Goal: Task Accomplishment & Management: Manage account settings

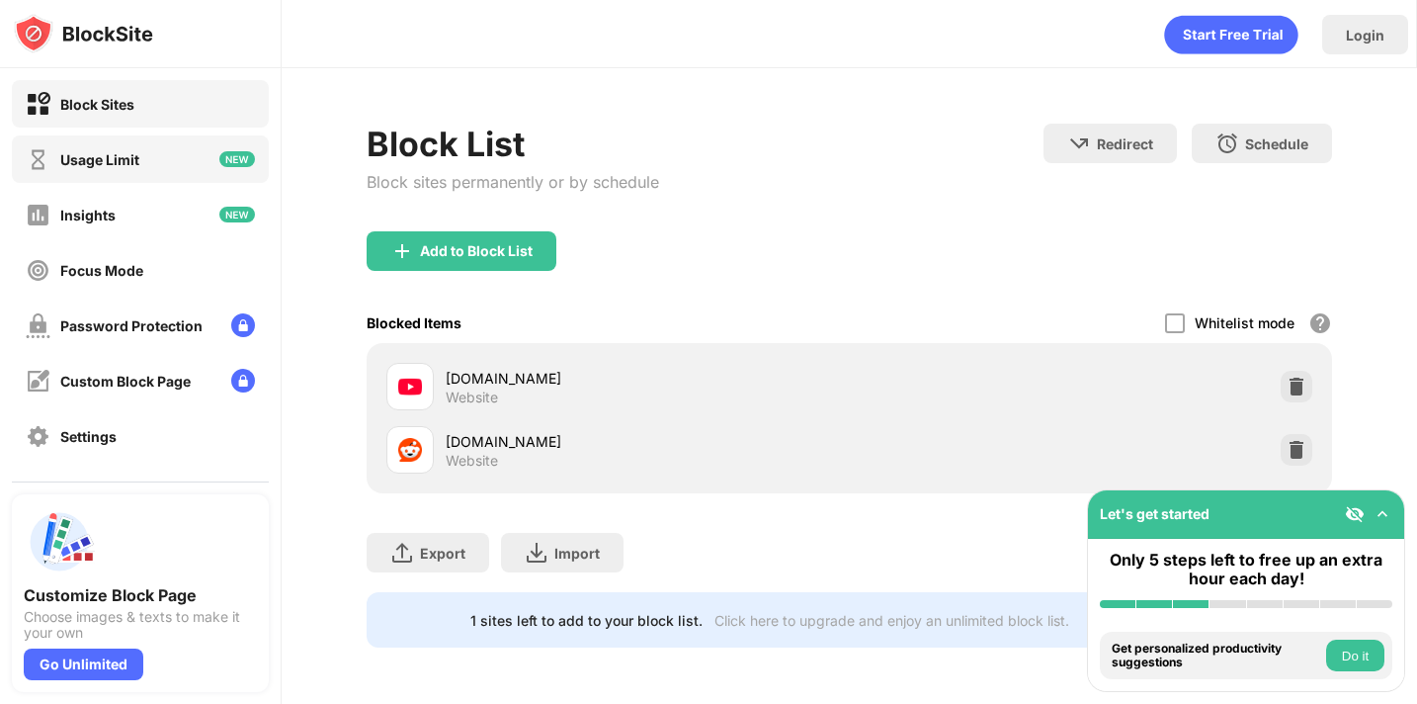
click at [196, 170] on div "Usage Limit" at bounding box center [140, 158] width 257 height 47
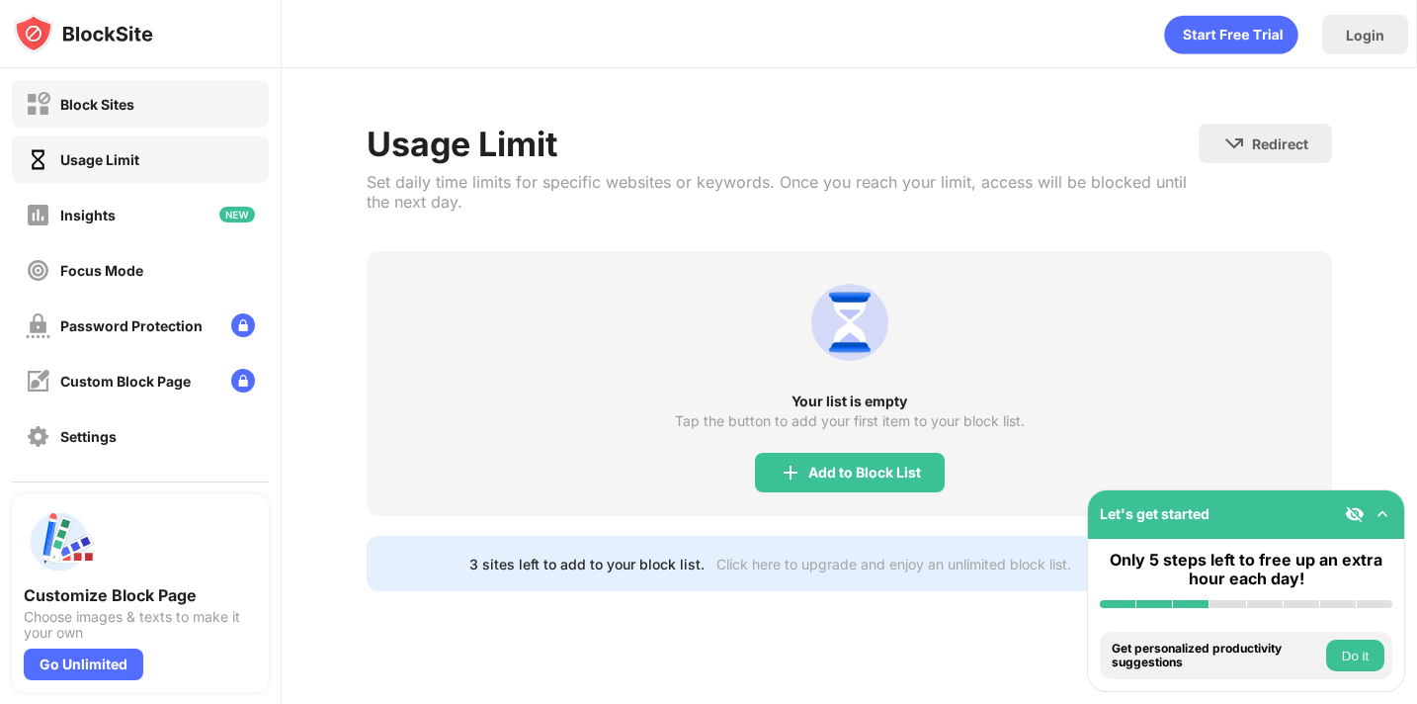
click at [146, 126] on div "Block Sites" at bounding box center [140, 103] width 257 height 47
